Goal: Communication & Community: Answer question/provide support

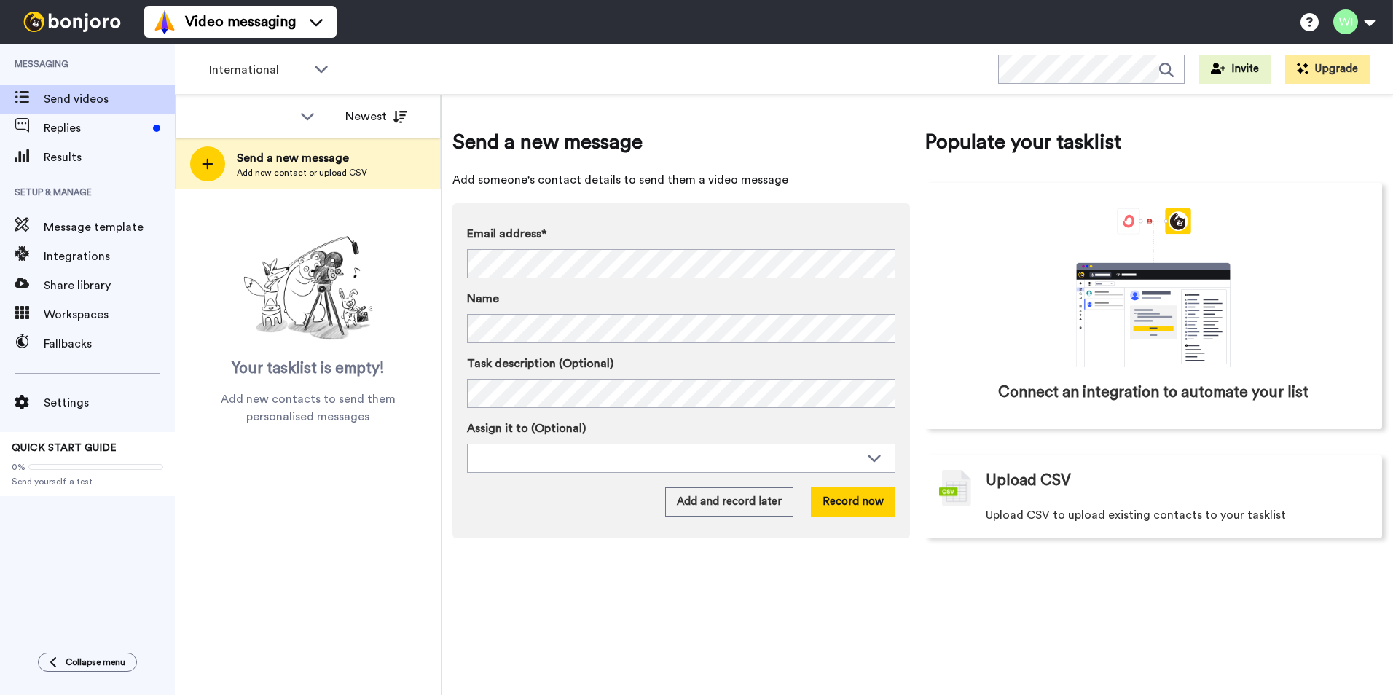
click at [103, 122] on span "Replies" at bounding box center [95, 128] width 103 height 17
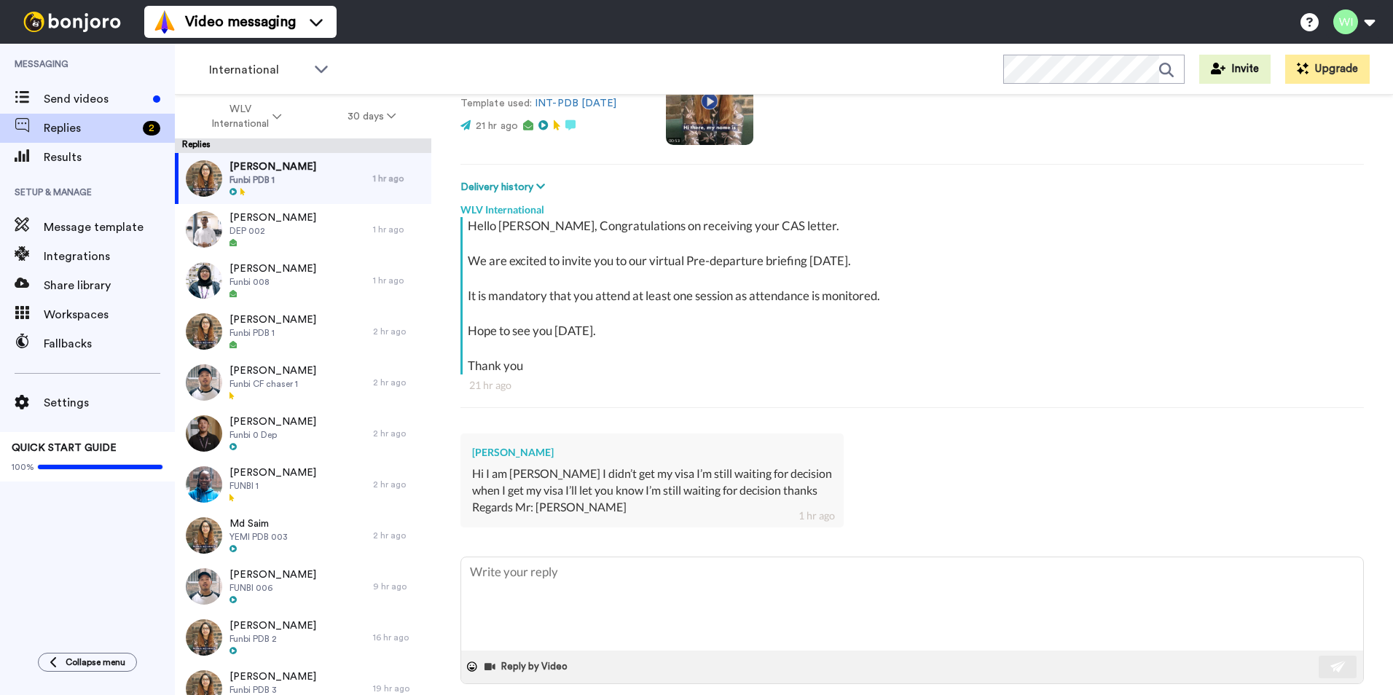
scroll to position [162, 0]
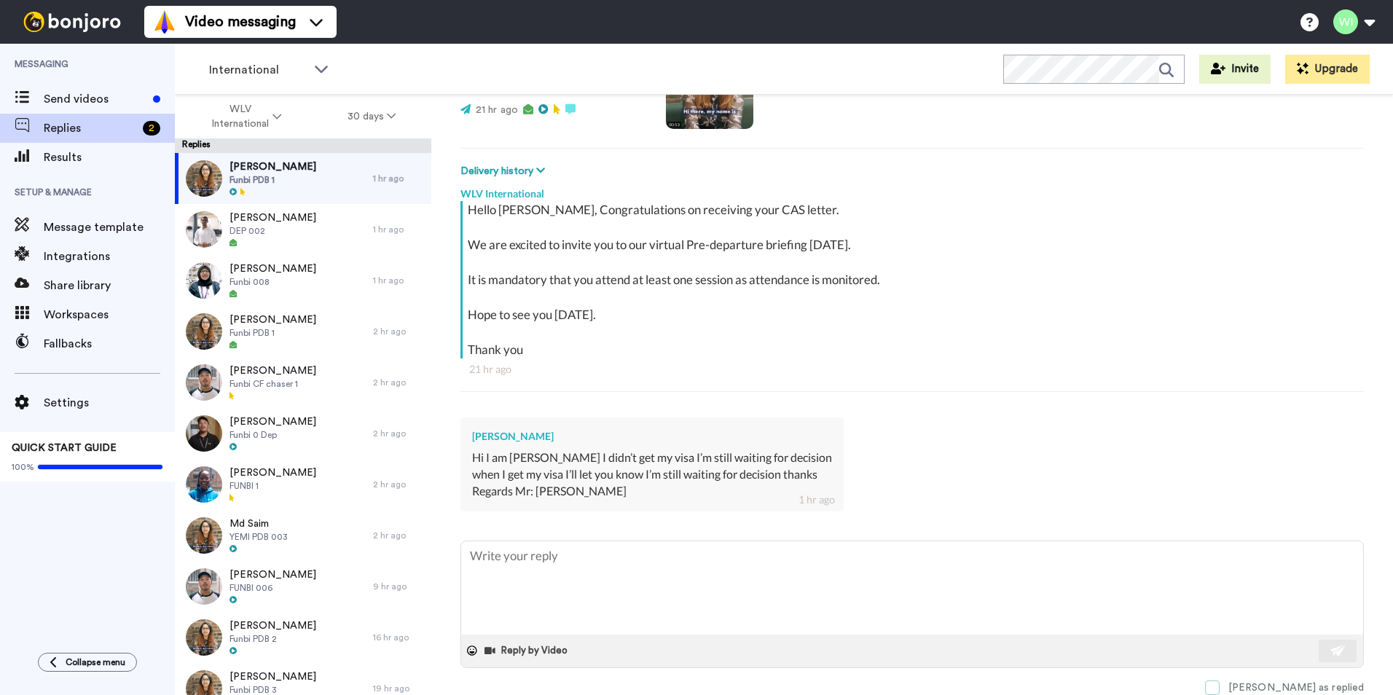
click at [1220, 687] on span at bounding box center [1212, 688] width 15 height 15
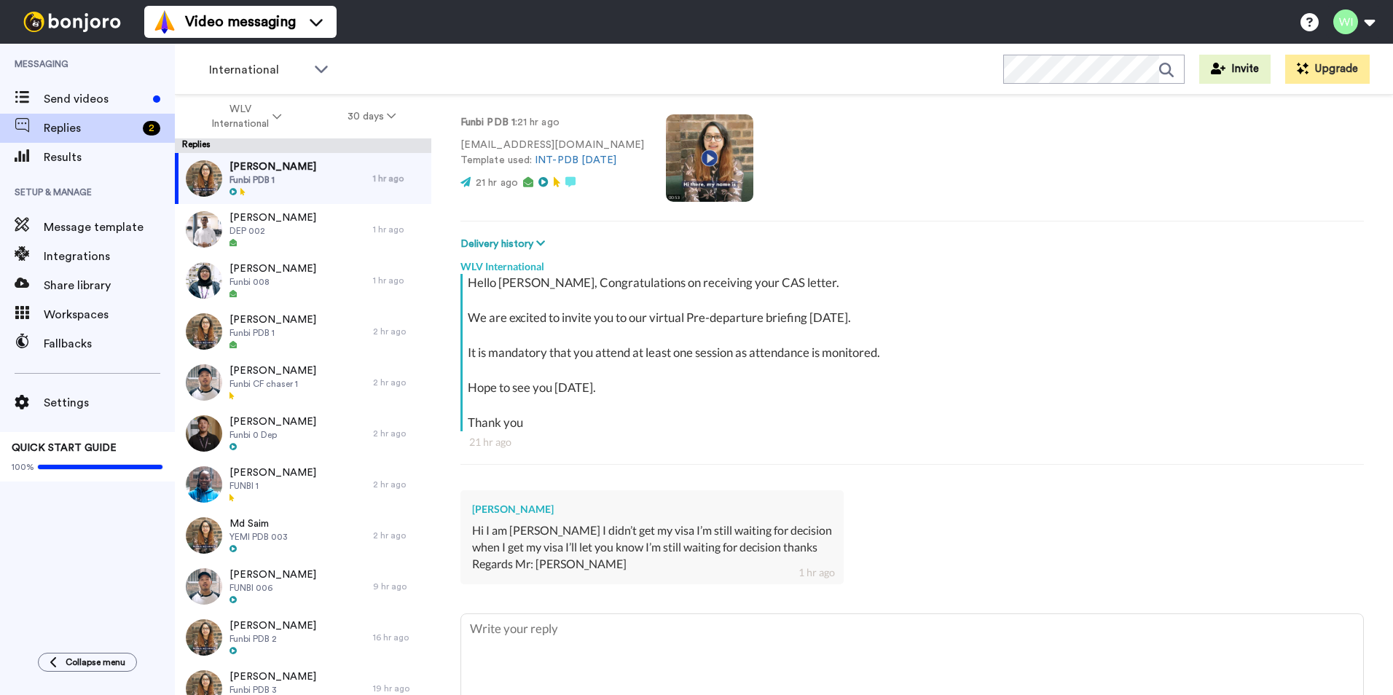
scroll to position [0, 0]
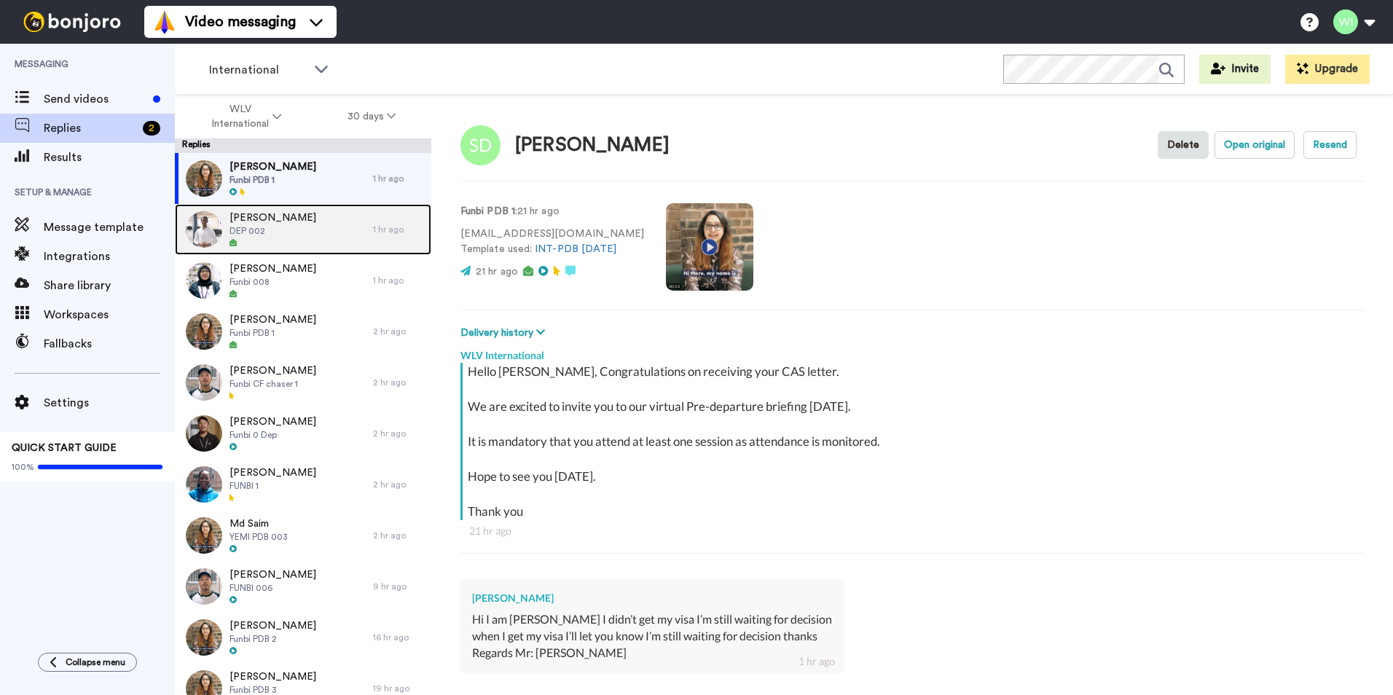
click at [282, 228] on span "DEP 002" at bounding box center [273, 231] width 87 height 12
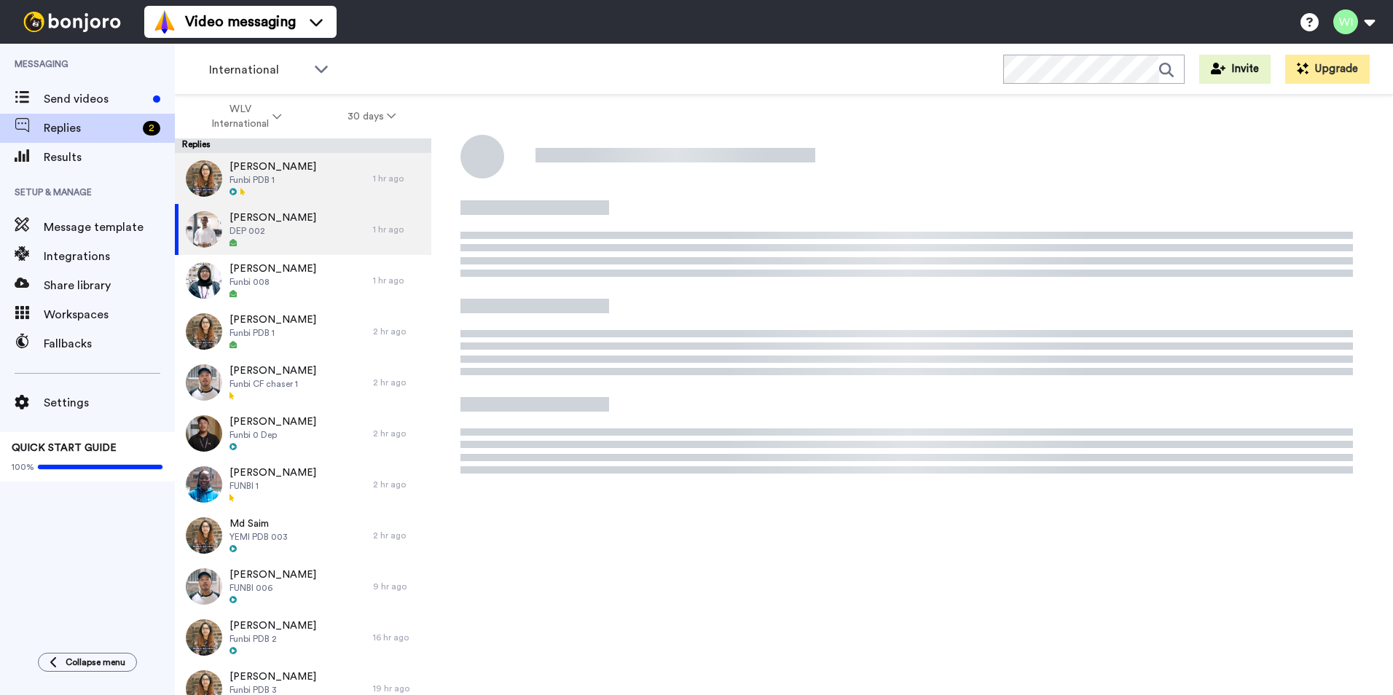
click at [275, 170] on span "Syed Danyal" at bounding box center [273, 167] width 87 height 15
type textarea "x"
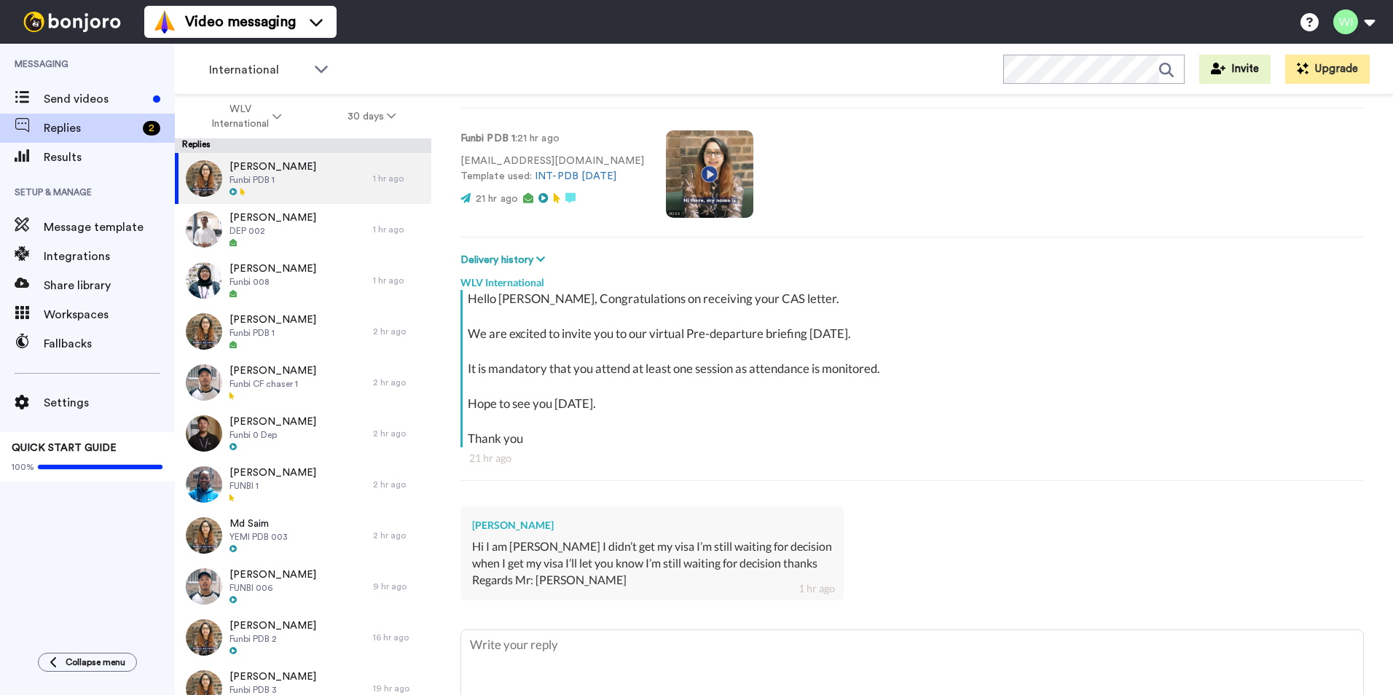
scroll to position [162, 0]
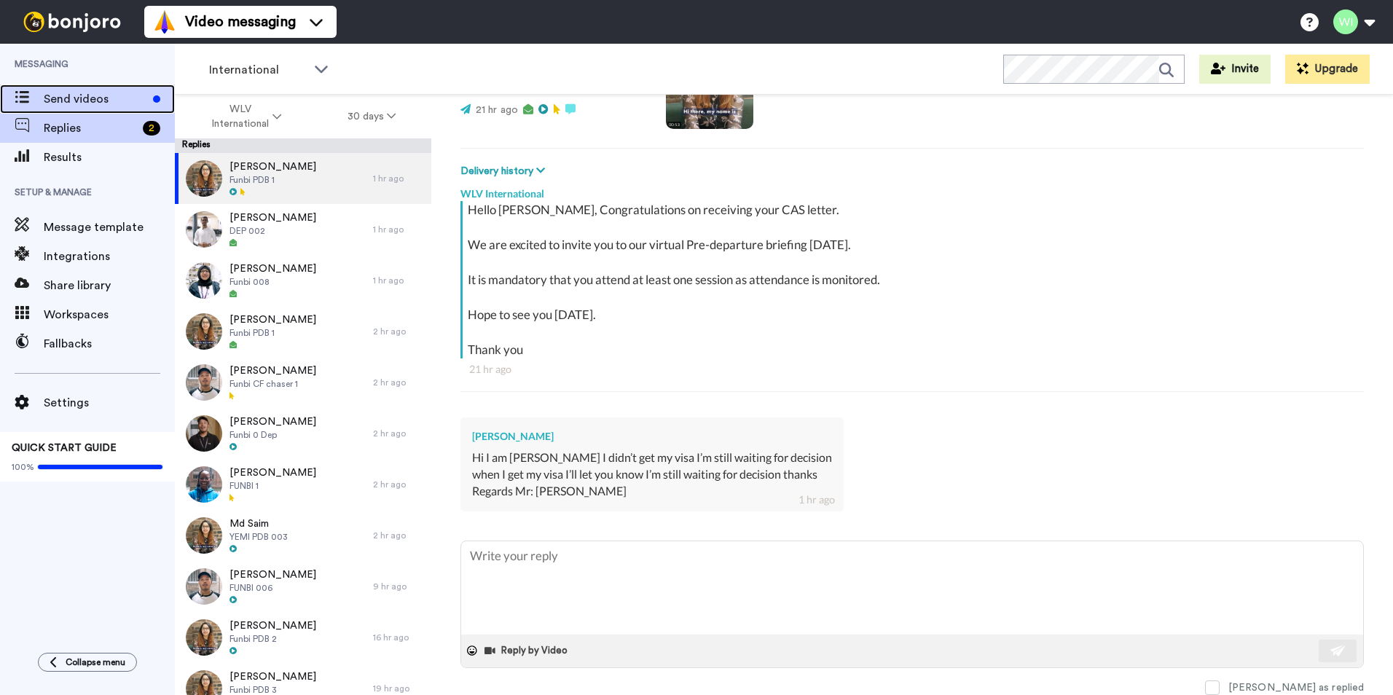
click at [116, 95] on span "Send videos" at bounding box center [95, 98] width 103 height 17
